Goal: Information Seeking & Learning: Learn about a topic

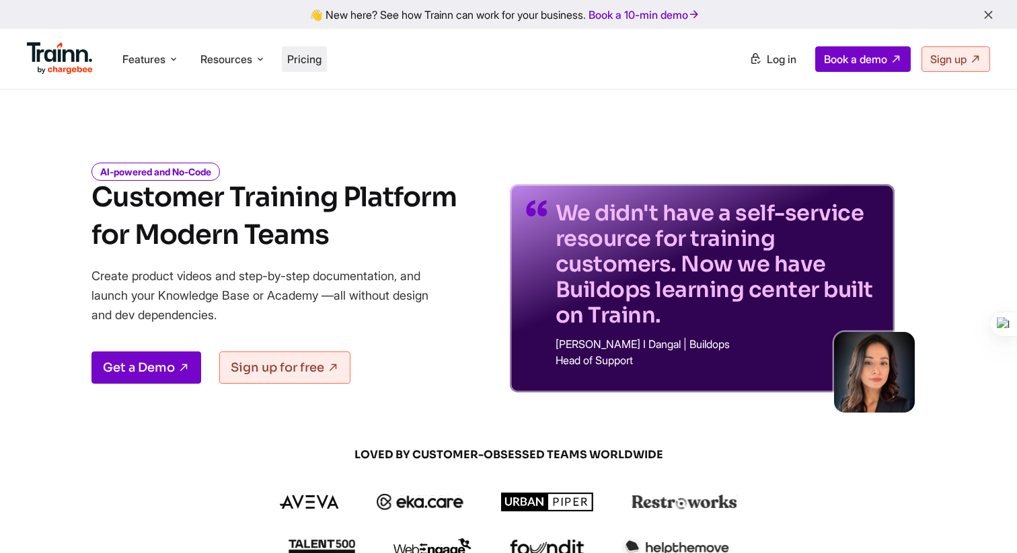
click at [321, 60] on span "Pricing" at bounding box center [304, 58] width 34 height 13
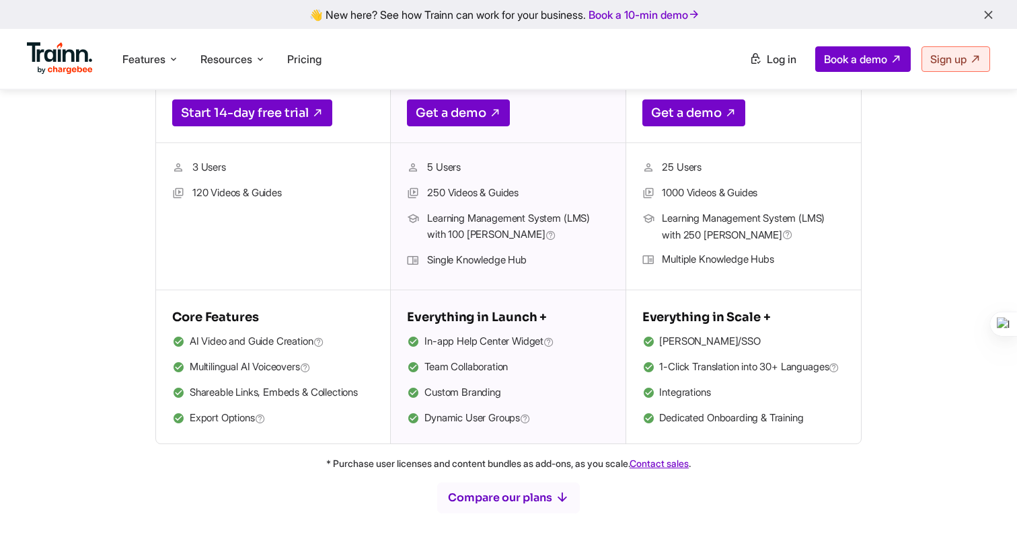
scroll to position [504, 0]
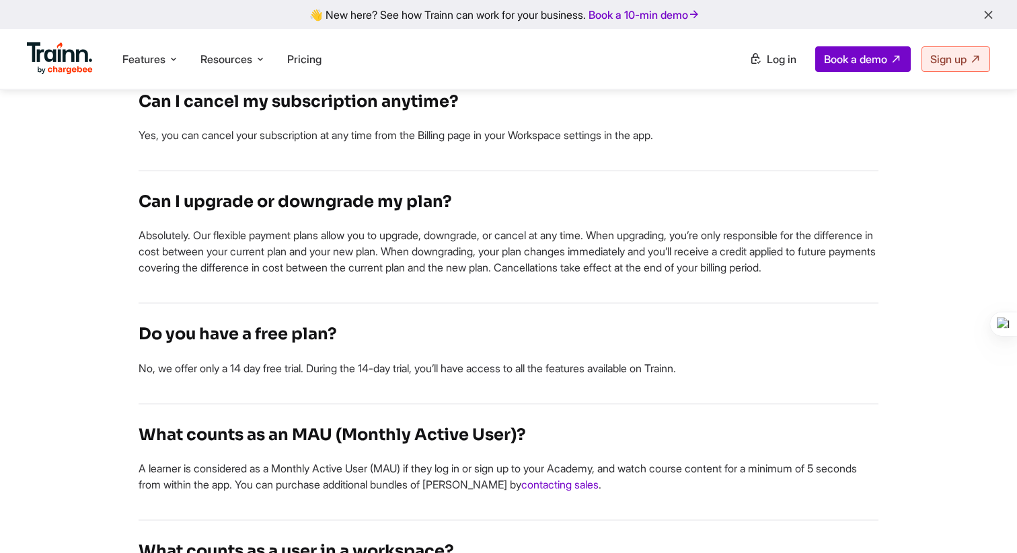
scroll to position [3226, 0]
